Goal: Task Accomplishment & Management: Manage account settings

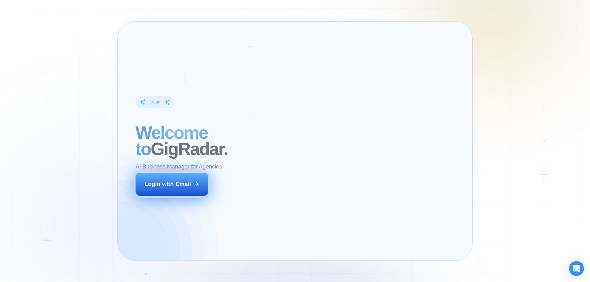
click at [197, 184] on icon at bounding box center [196, 184] width 3 height 3
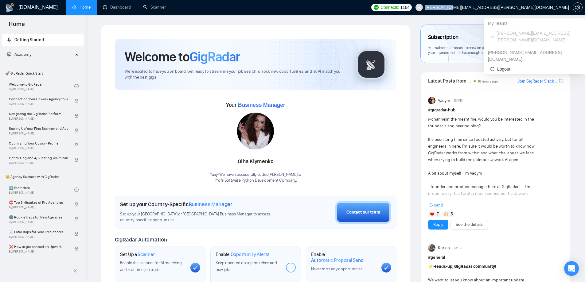
click at [517, 10] on span "michal.michalak@profil-software.com" at bounding box center [492, 8] width 161 height 20
click at [581, 5] on button "button" at bounding box center [578, 7] width 10 height 10
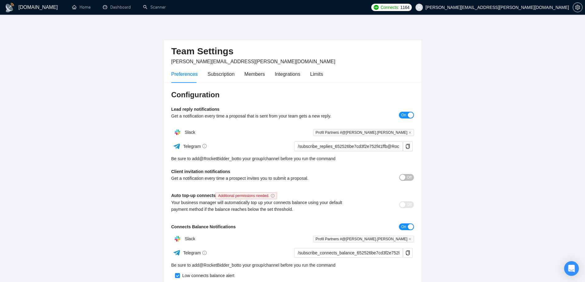
click at [234, 76] on div "Preferences Subscription Members Integrations Limits" at bounding box center [247, 74] width 152 height 18
click at [223, 82] on div "Subscription" at bounding box center [221, 74] width 27 height 18
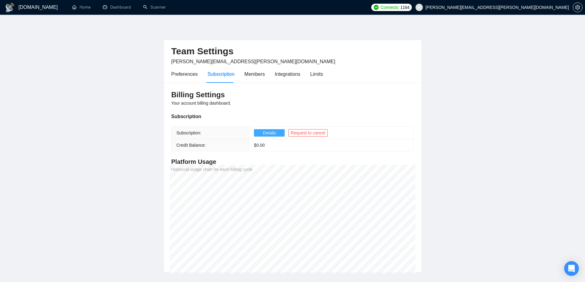
click at [265, 132] on span "Details" at bounding box center [269, 133] width 13 height 7
